Goal: Transaction & Acquisition: Purchase product/service

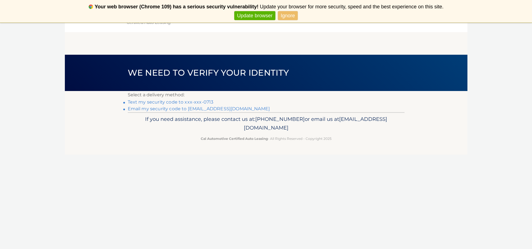
click at [201, 101] on link "Text my security code to xxx-xxx-0713" at bounding box center [171, 101] width 86 height 5
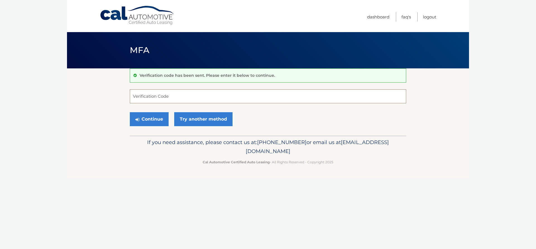
click at [201, 101] on input "Verification Code" at bounding box center [268, 96] width 277 height 14
type input "228863"
click at [130, 112] on button "Continue" at bounding box center [149, 119] width 39 height 14
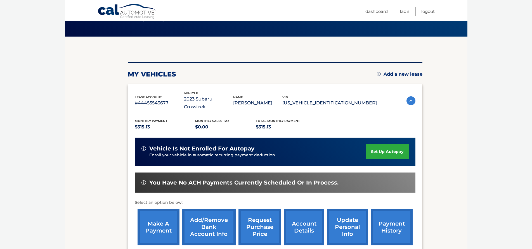
scroll to position [60, 0]
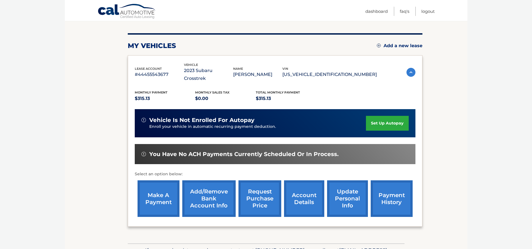
click at [155, 192] on link "make a payment" at bounding box center [158, 198] width 42 height 37
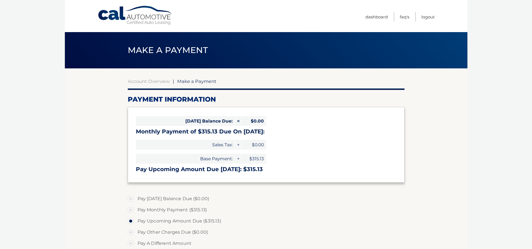
select select "Y2E2YmI2OGMtNDljNi00M2M4LTg4OTgtNWM2YzM4ZTgwNDI2"
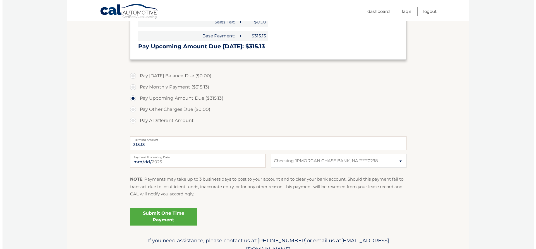
scroll to position [124, 0]
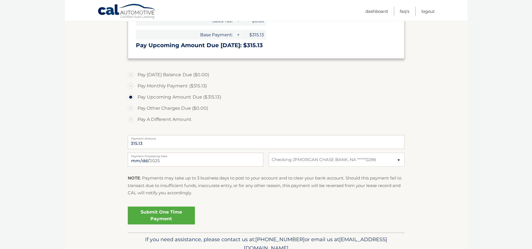
click at [145, 215] on link "Submit One Time Payment" at bounding box center [161, 216] width 67 height 18
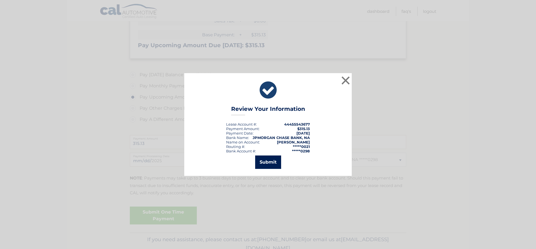
click at [263, 161] on button "Submit" at bounding box center [268, 162] width 26 height 13
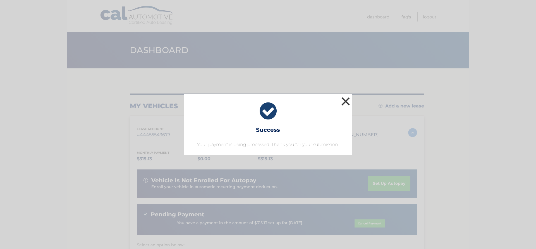
click at [346, 100] on button "×" at bounding box center [345, 101] width 11 height 11
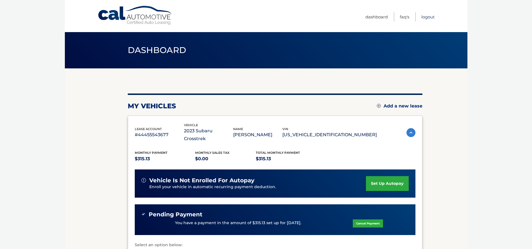
click at [429, 17] on link "Logout" at bounding box center [427, 16] width 13 height 9
